Goal: Information Seeking & Learning: Learn about a topic

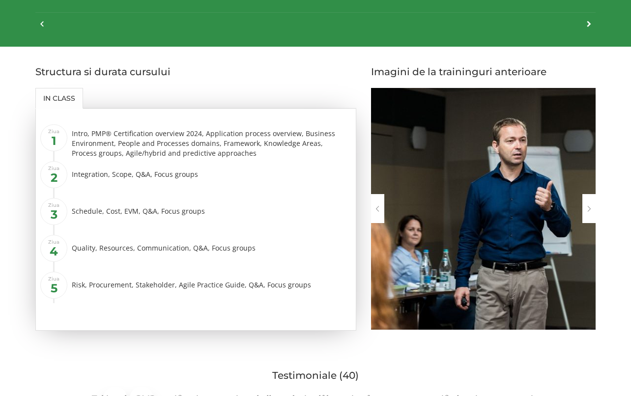
scroll to position [1474, 0]
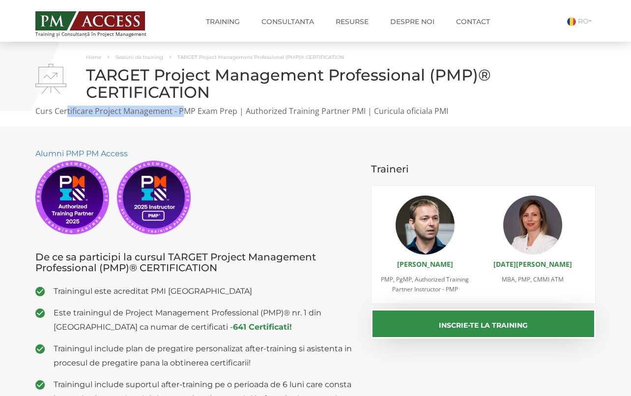
drag, startPoint x: 67, startPoint y: 112, endPoint x: 184, endPoint y: 121, distance: 117.8
click at [184, 121] on div "Home Sesiuni de training TARGET Project Management Professional (PMP)® CERTIFIC…" at bounding box center [315, 84] width 631 height 85
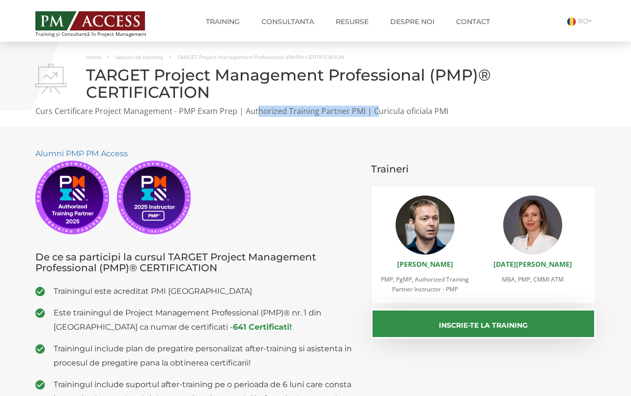
drag, startPoint x: 257, startPoint y: 115, endPoint x: 376, endPoint y: 119, distance: 118.9
click at [376, 119] on div "Home Sesiuni de training TARGET Project Management Professional (PMP)® CERTIFIC…" at bounding box center [315, 84] width 631 height 85
